Goal: Find specific page/section: Find specific page/section

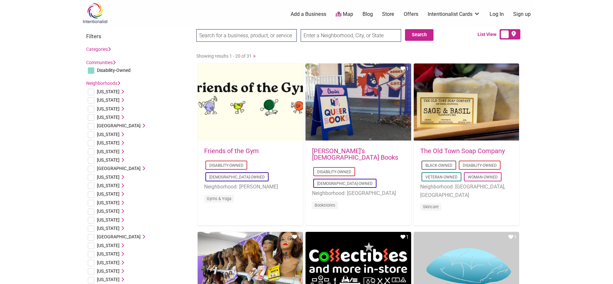
click at [327, 33] on input "text" at bounding box center [351, 35] width 100 height 13
type input "Long Beach, CA, USA"
click at [421, 39] on button "Search" at bounding box center [419, 35] width 29 height 12
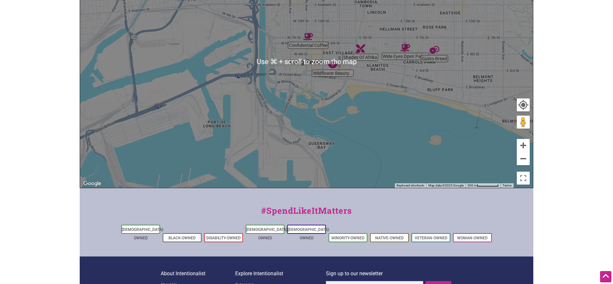
scroll to position [143, 0]
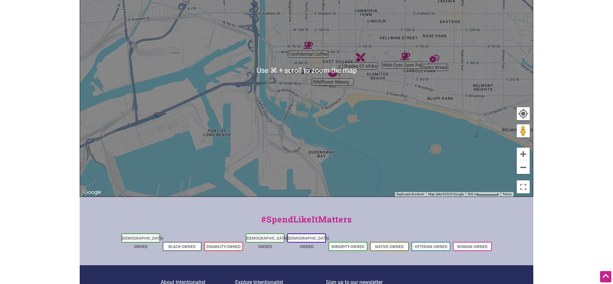
click at [307, 44] on img "Confidential Coffee" at bounding box center [308, 45] width 10 height 10
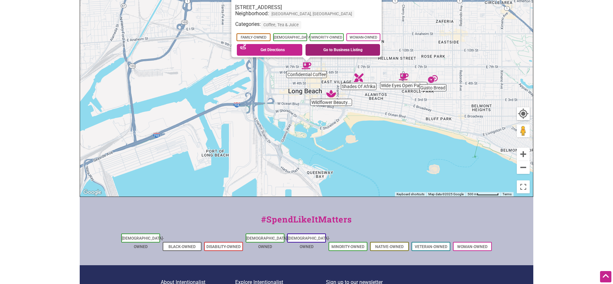
click at [307, 44] on link "Go to Business Listing" at bounding box center [343, 50] width 75 height 12
click at [329, 96] on img "Wildflower Beauty + Brows" at bounding box center [331, 94] width 10 height 10
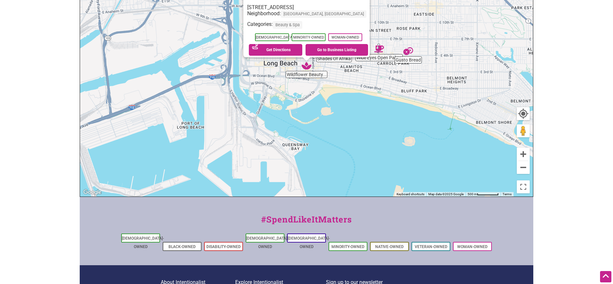
click at [355, 79] on div "To navigate, press the arrow keys. Wildflower Beauty + Brows 429 E 1st St, Long…" at bounding box center [306, 71] width 453 height 252
click at [339, 60] on div "To navigate, press the arrow keys. Wildflower Beauty + Brows 429 E 1st St, Long…" at bounding box center [306, 71] width 453 height 252
click at [381, 50] on img "Wide Eyes Open Palms" at bounding box center [379, 49] width 10 height 10
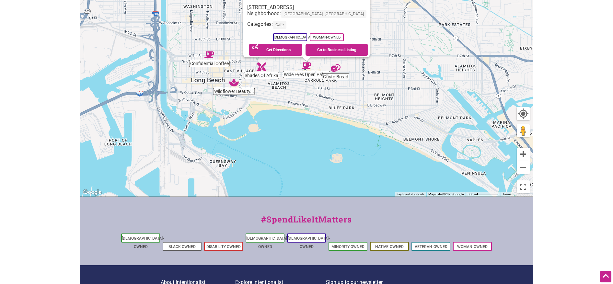
click at [337, 68] on img "Gusto Bread" at bounding box center [336, 68] width 10 height 10
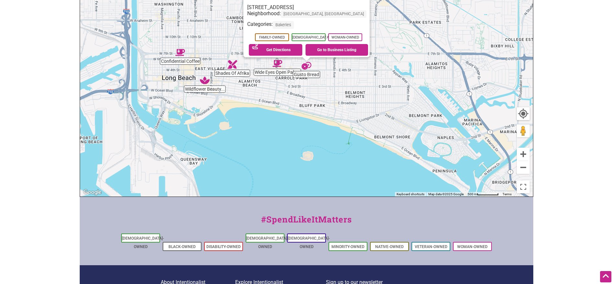
click at [233, 63] on img "Shades Of Afrika" at bounding box center [232, 65] width 10 height 10
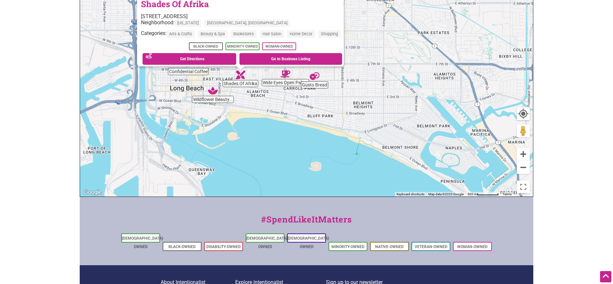
drag, startPoint x: 445, startPoint y: 102, endPoint x: 375, endPoint y: 101, distance: 70.0
click at [375, 101] on div "To navigate, press the arrow keys. Shades Of Afrika 1001 E 4th St, Long Beach, …" at bounding box center [306, 71] width 453 height 252
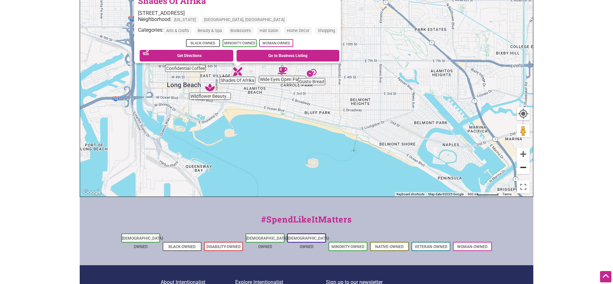
click at [523, 169] on button "Zoom out" at bounding box center [523, 167] width 13 height 13
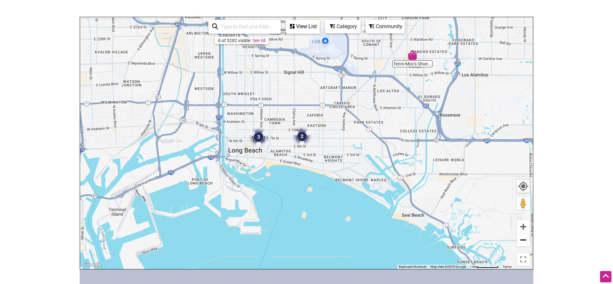
scroll to position [69, 0]
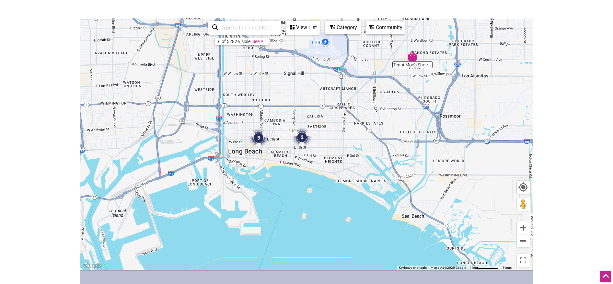
click at [410, 60] on img "Tenni-Moc's Shoe Store" at bounding box center [413, 56] width 10 height 10
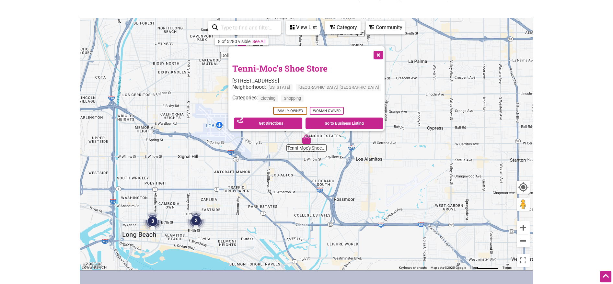
drag, startPoint x: 352, startPoint y: 54, endPoint x: 358, endPoint y: 49, distance: 8.2
click at [370, 52] on button "Close" at bounding box center [378, 54] width 16 height 16
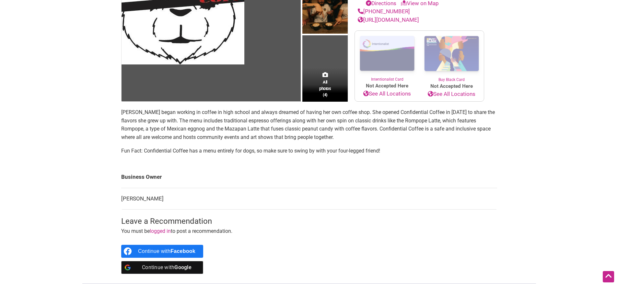
scroll to position [67, 0]
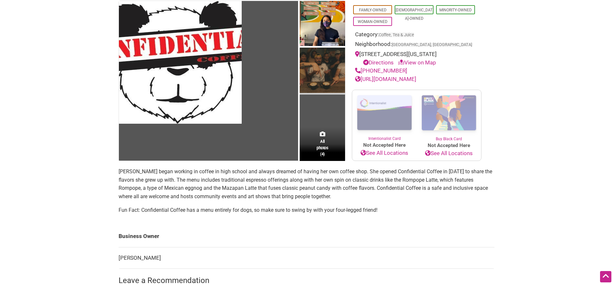
click at [331, 69] on img at bounding box center [322, 71] width 45 height 47
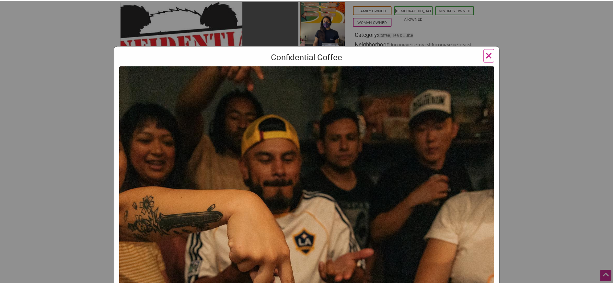
scroll to position [0, 0]
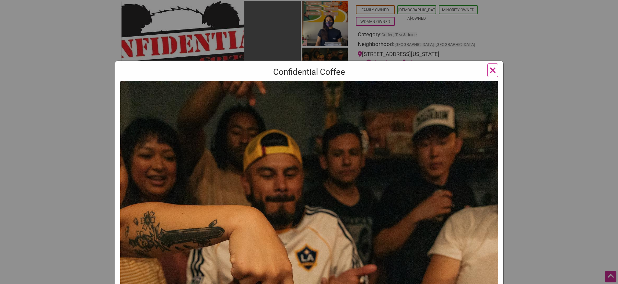
click at [487, 72] on button "×" at bounding box center [492, 71] width 11 height 14
